Goal: Information Seeking & Learning: Learn about a topic

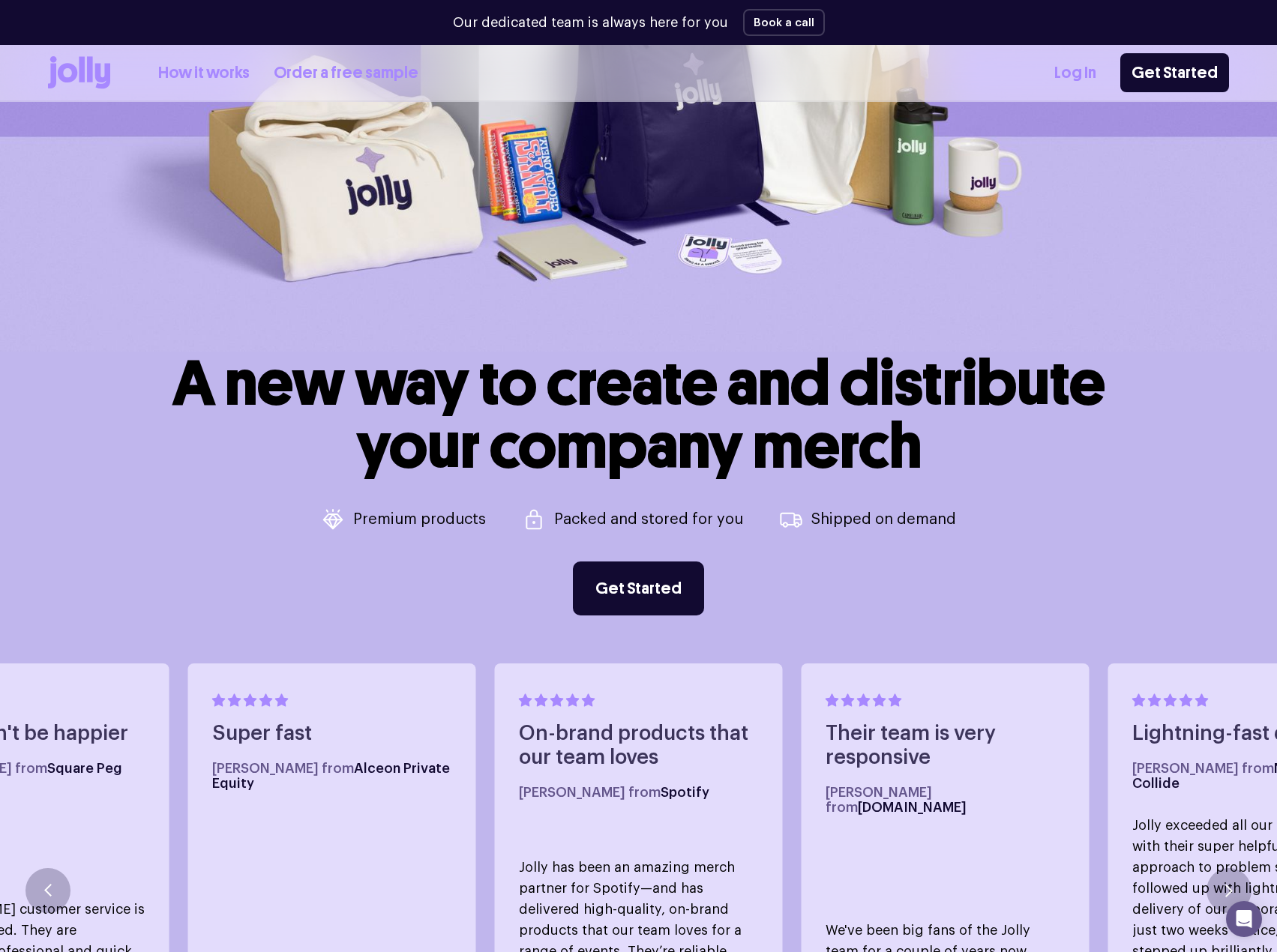
scroll to position [450, 0]
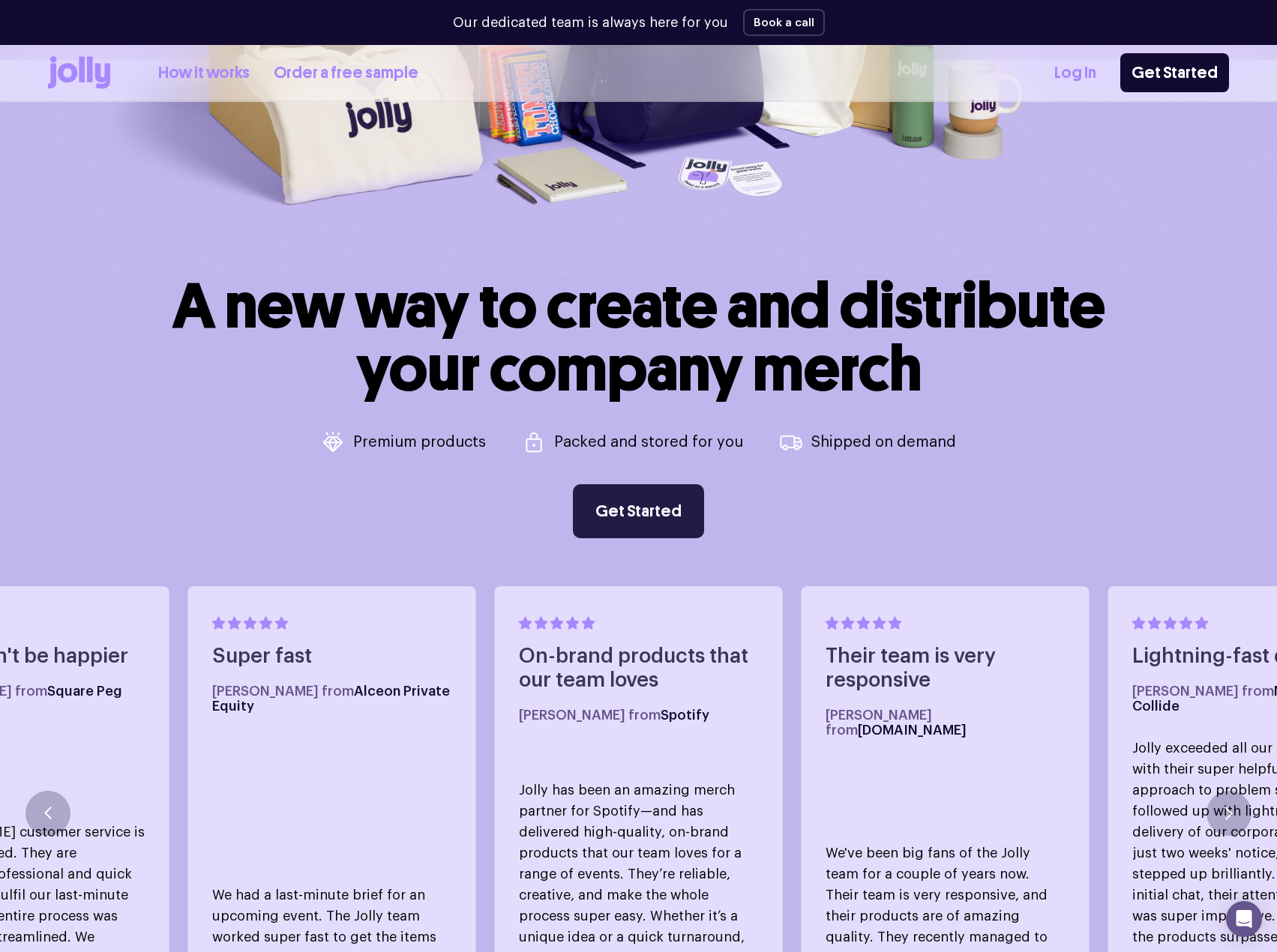
click at [630, 517] on link "Get Started" at bounding box center [638, 510] width 131 height 54
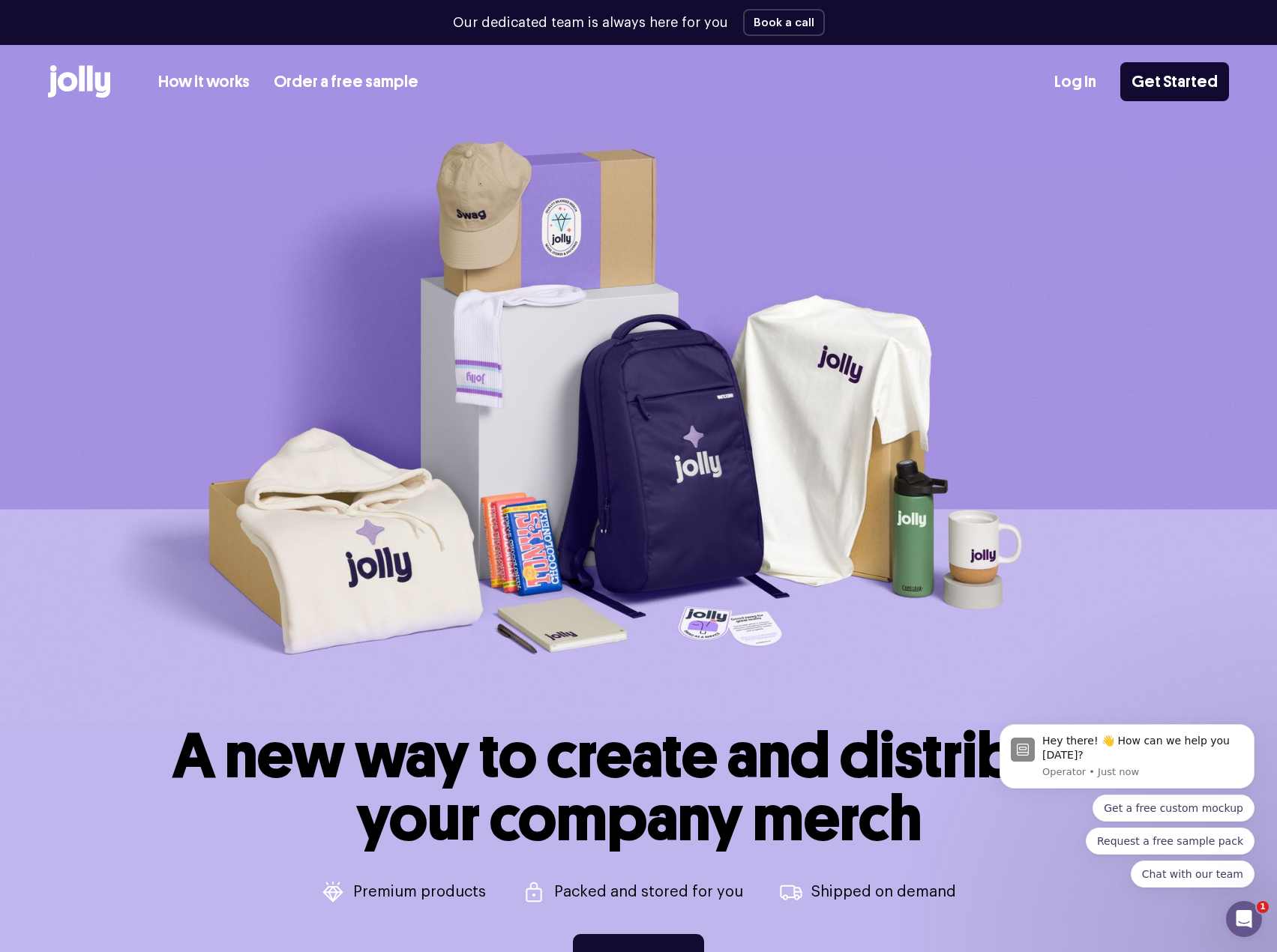
click at [209, 85] on link "How it works" at bounding box center [204, 81] width 91 height 25
